Goal: Information Seeking & Learning: Learn about a topic

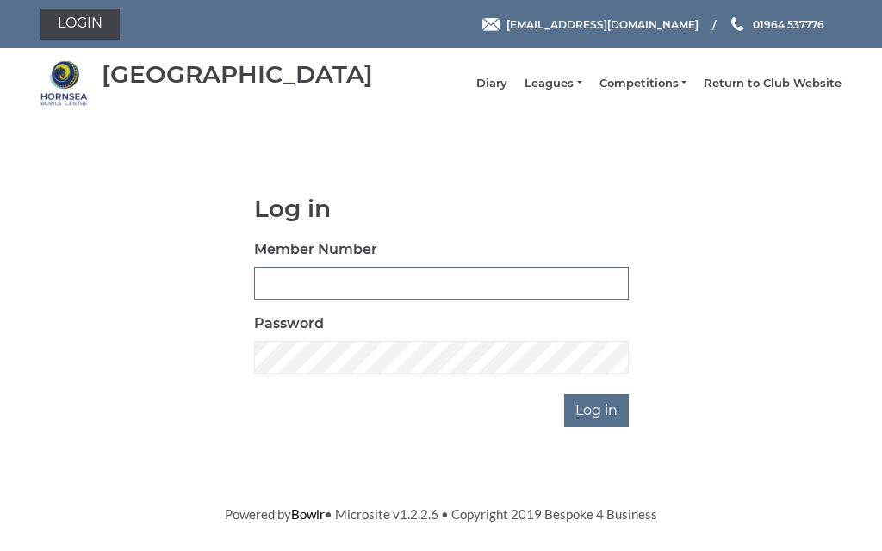
click at [387, 290] on input "Member Number" at bounding box center [441, 283] width 375 height 33
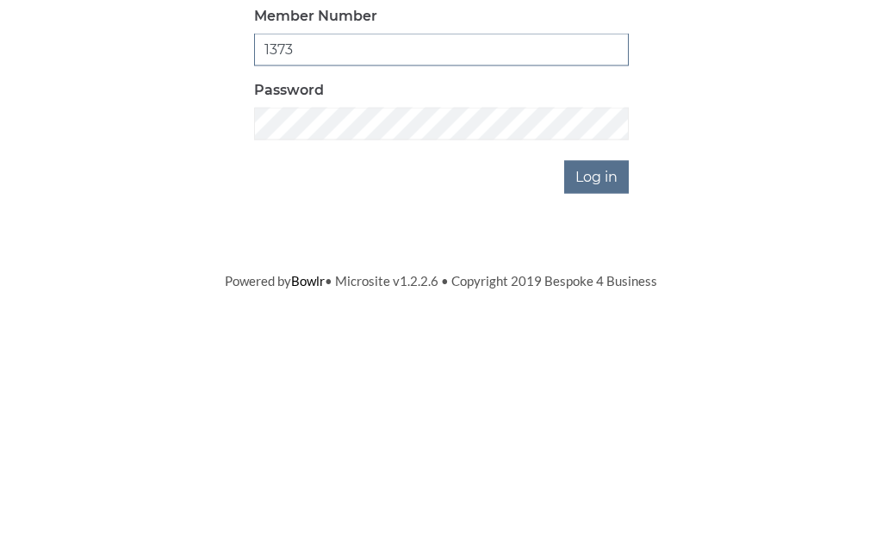
type input "1373"
click at [621, 395] on input "Log in" at bounding box center [596, 411] width 65 height 33
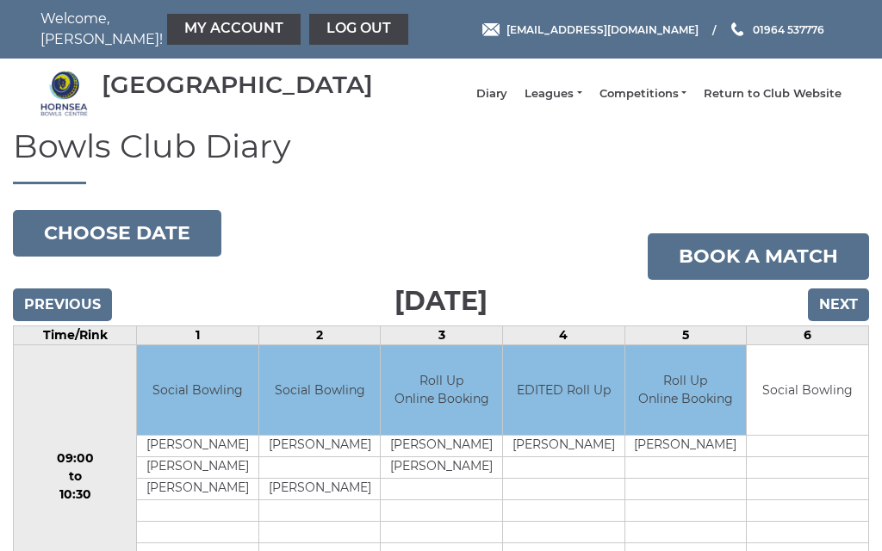
click at [582, 102] on link "Leagues" at bounding box center [553, 94] width 57 height 16
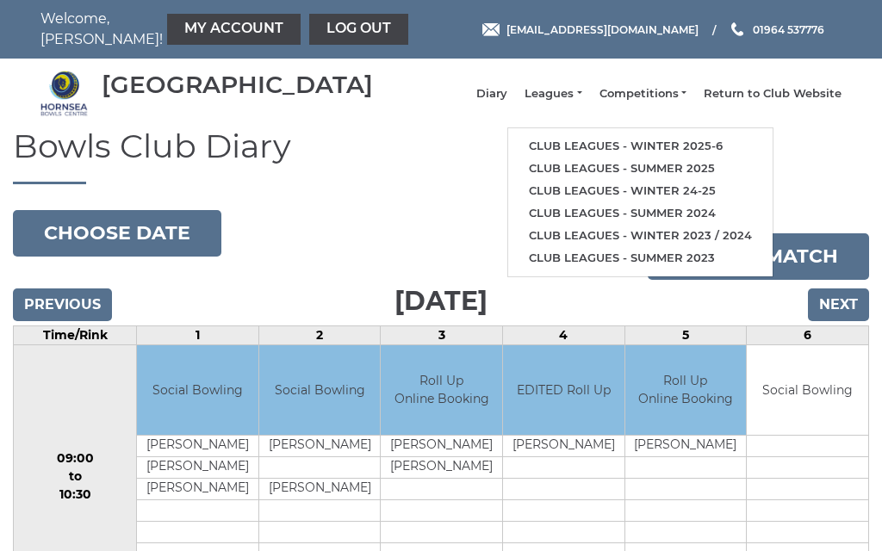
click at [638, 158] on link "Club leagues - Winter 2025-6" at bounding box center [640, 146] width 265 height 22
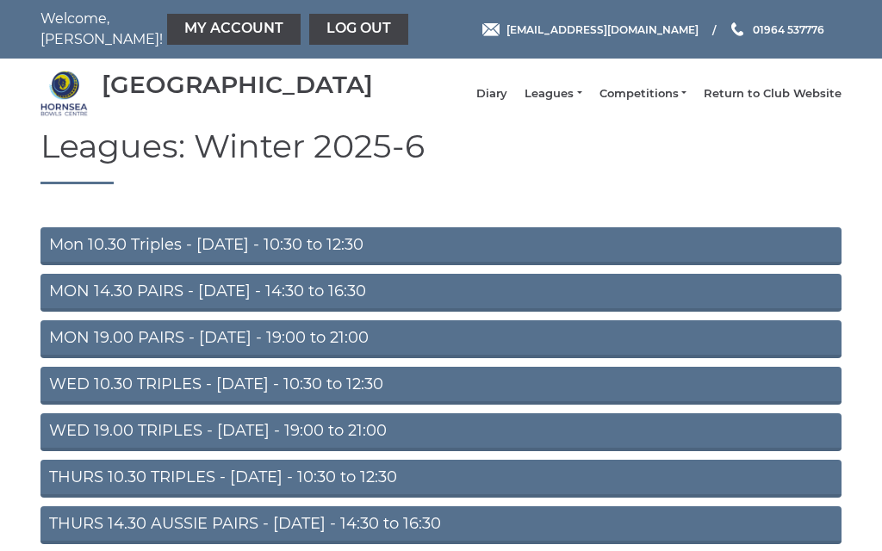
click at [221, 303] on link "MON 14.30 PAIRS - [DATE] - 14:30 to 16:30" at bounding box center [440, 293] width 801 height 38
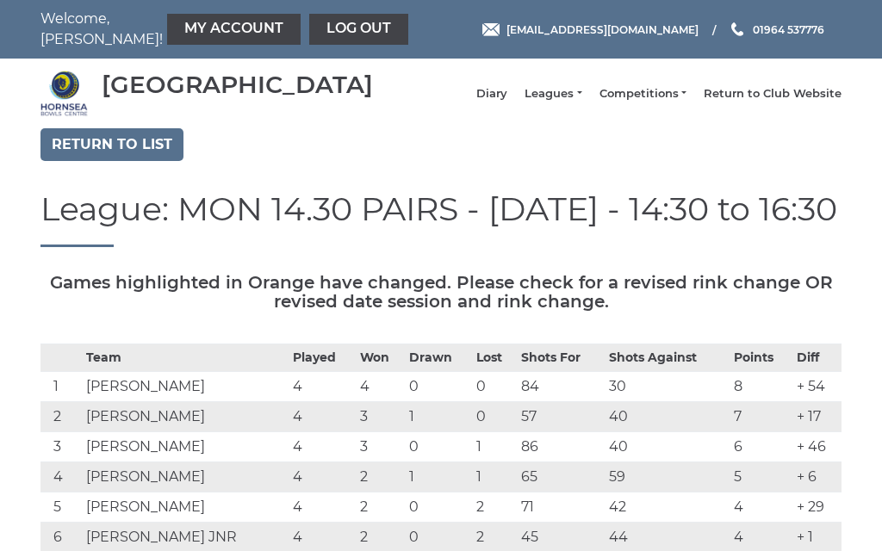
click at [582, 96] on link "Leagues" at bounding box center [553, 94] width 57 height 16
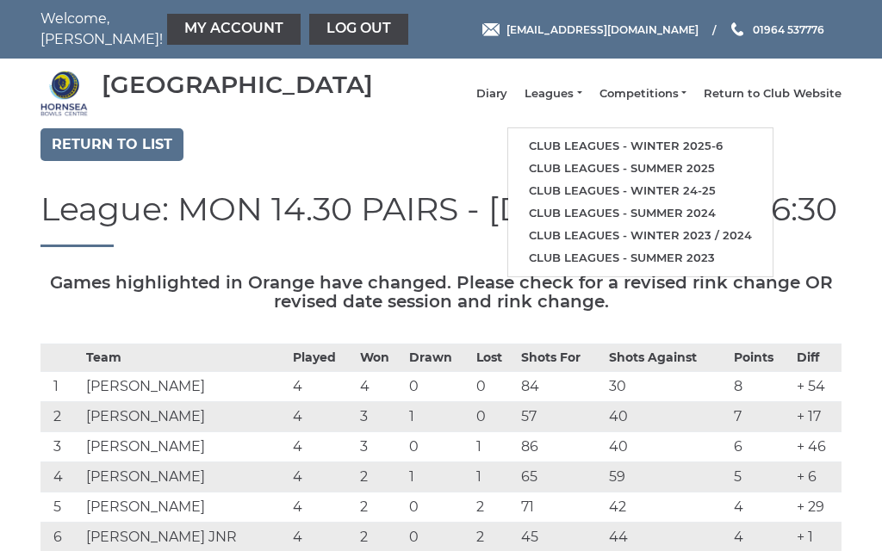
click at [636, 158] on link "Club leagues - Winter 2025-6" at bounding box center [640, 146] width 265 height 22
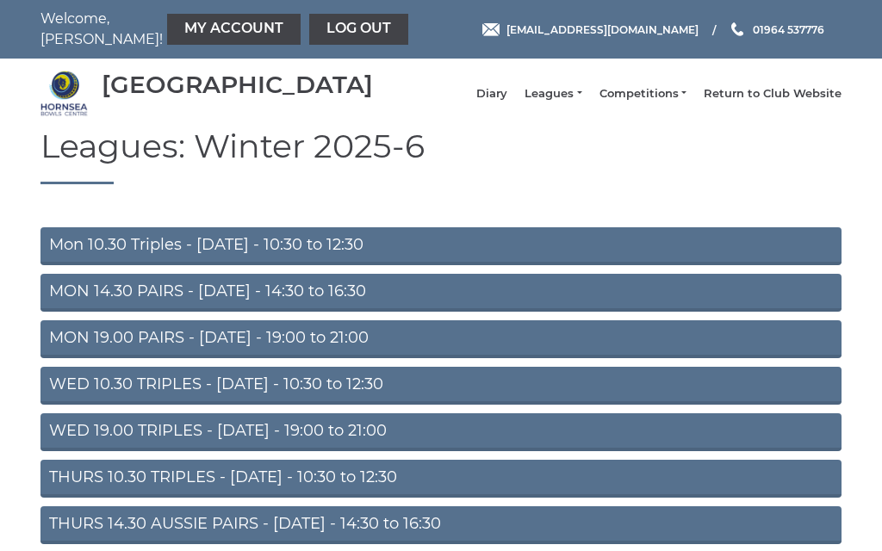
click at [310, 352] on link "MON 19.00 PAIRS - Monday - 19:00 to 21:00" at bounding box center [440, 340] width 801 height 38
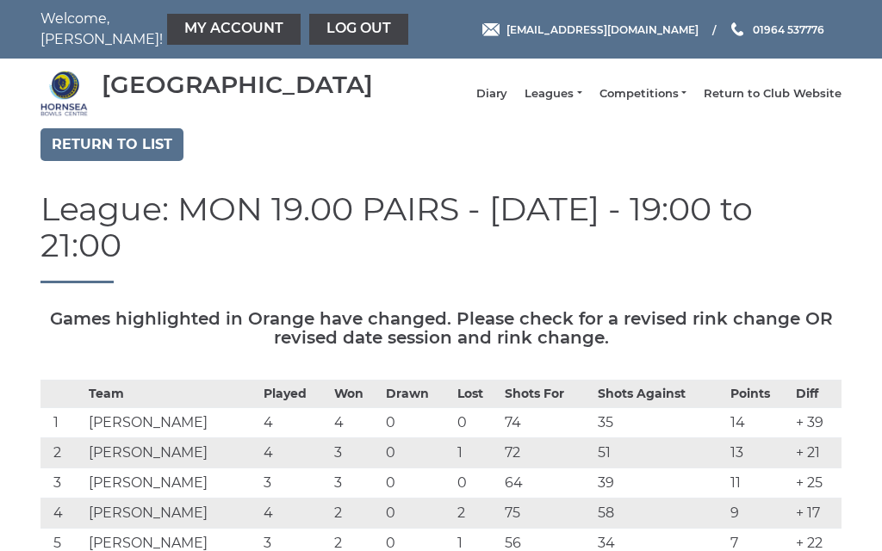
click at [582, 102] on link "Leagues" at bounding box center [553, 94] width 57 height 16
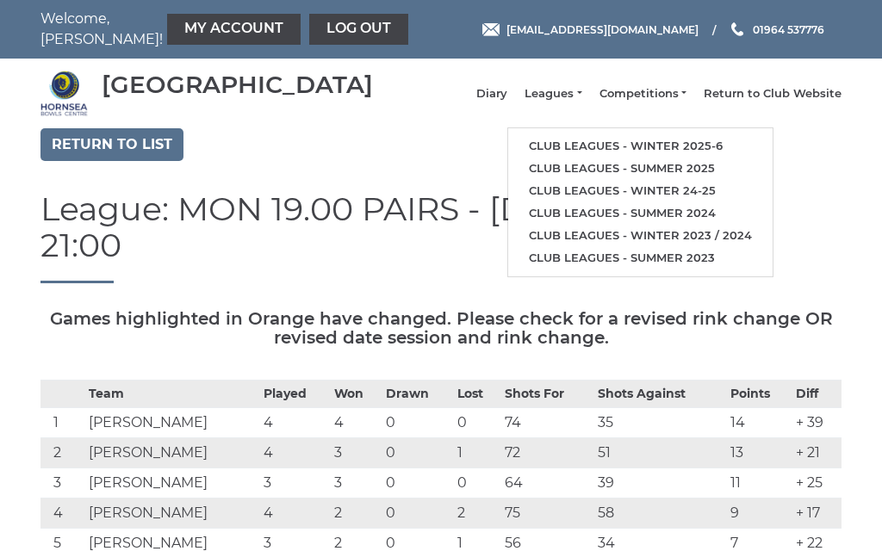
click at [626, 149] on link "Club leagues - Winter 2025-6" at bounding box center [640, 146] width 265 height 22
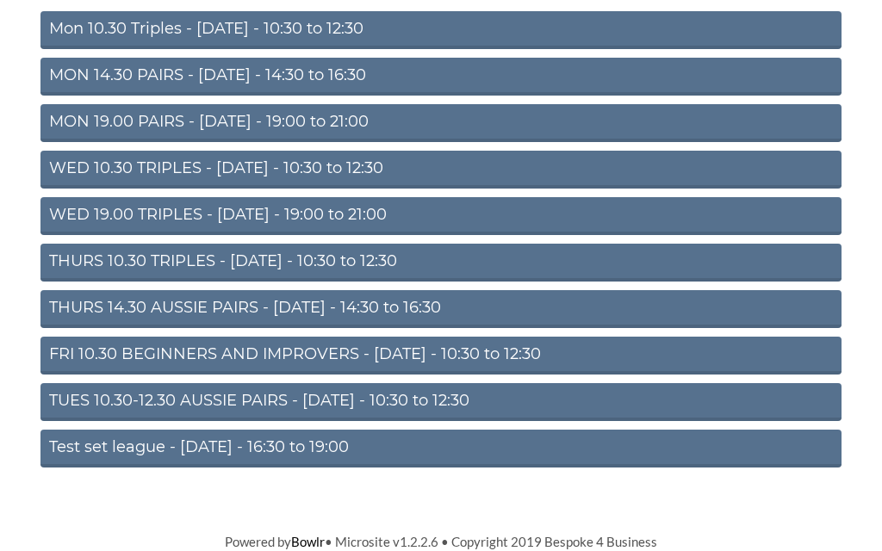
scroll to position [228, 0]
click at [196, 401] on link "TUES 10.30-12.30 AUSSIE PAIRS - [DATE] - 10:30 to 12:30" at bounding box center [440, 402] width 801 height 38
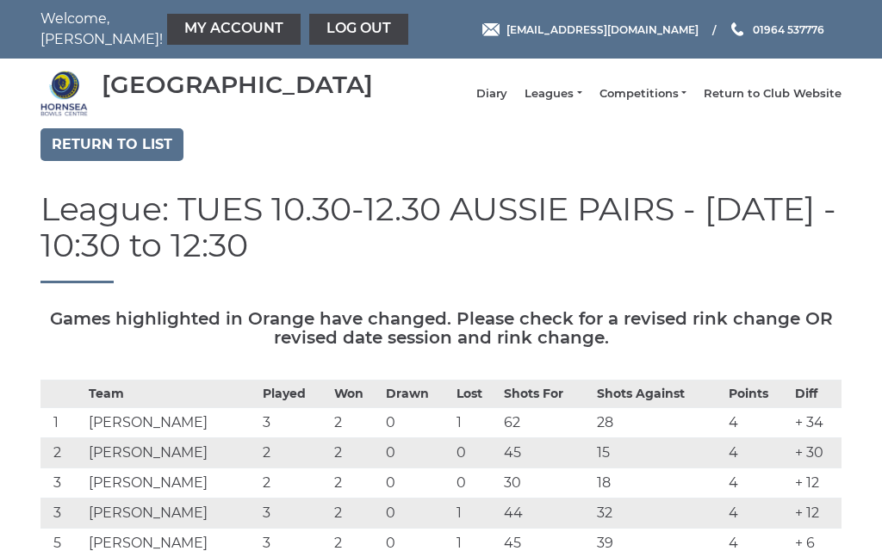
click at [316, 28] on link "Log out" at bounding box center [358, 29] width 99 height 31
